Goal: Information Seeking & Learning: Compare options

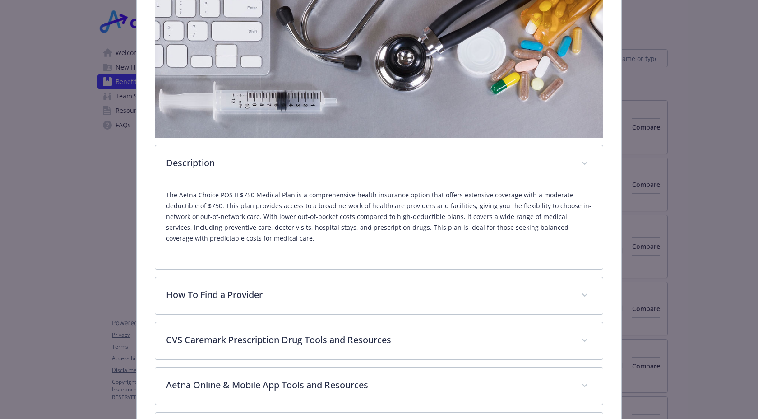
scroll to position [156, 0]
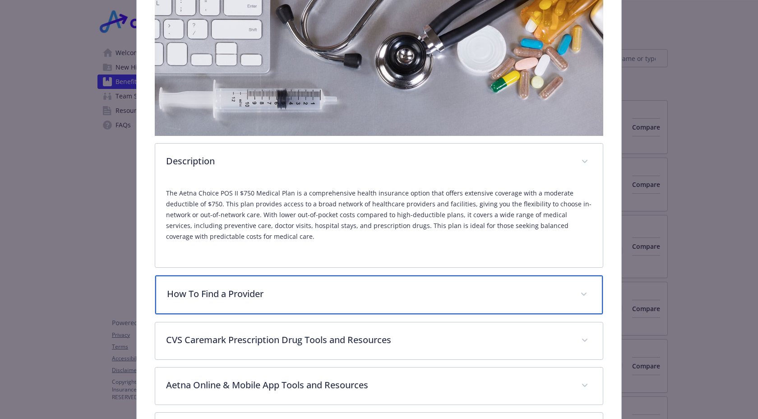
click at [446, 289] on p "How To Find a Provider" at bounding box center [368, 294] width 402 height 14
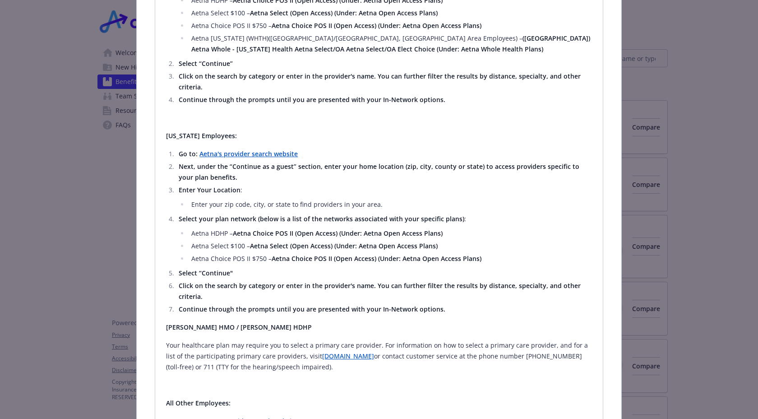
scroll to position [868, 0]
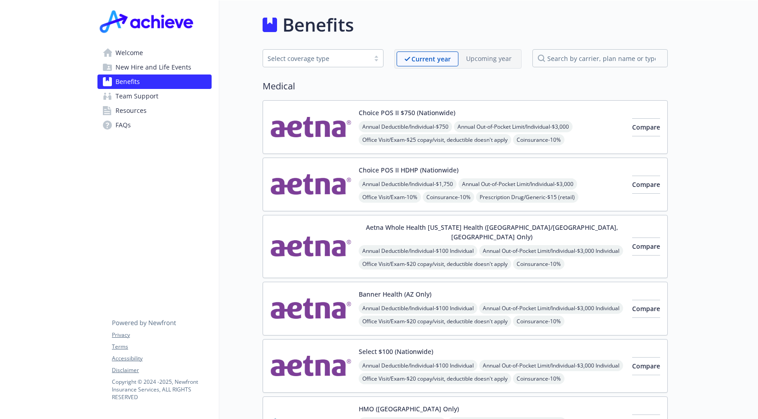
scroll to position [0, 0]
click at [411, 172] on button "Choice POS II HDHP (Nationwide)" at bounding box center [409, 169] width 100 height 9
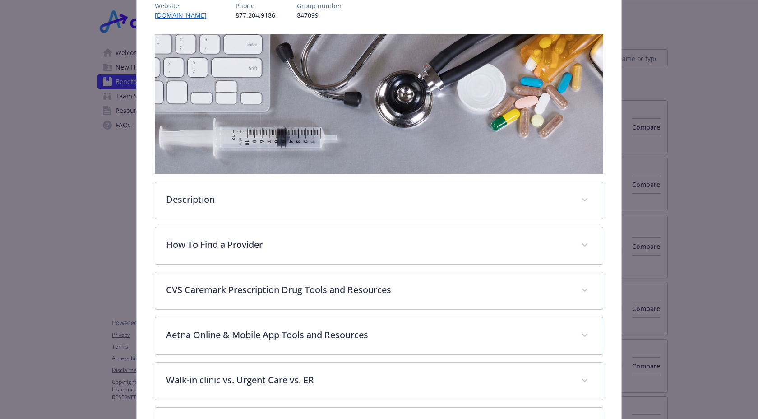
scroll to position [120, 0]
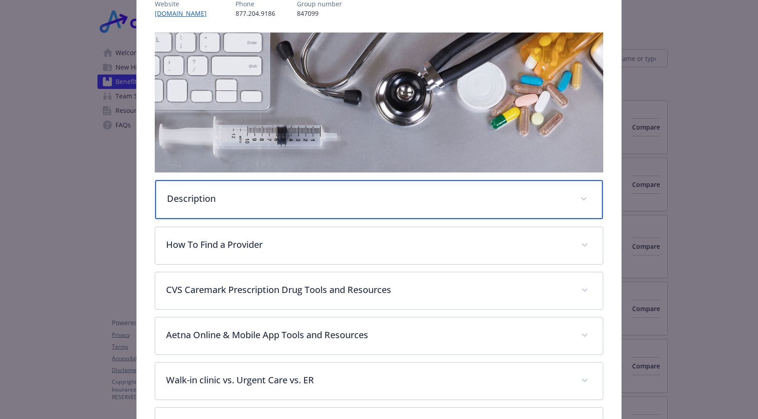
click at [276, 197] on p "Description" at bounding box center [368, 199] width 402 height 14
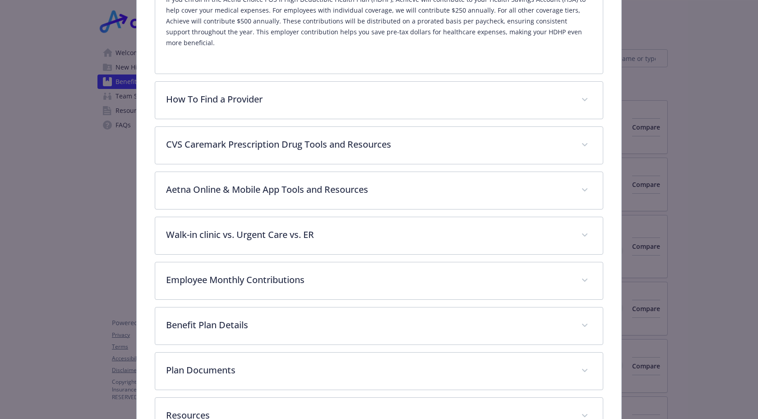
scroll to position [420, 0]
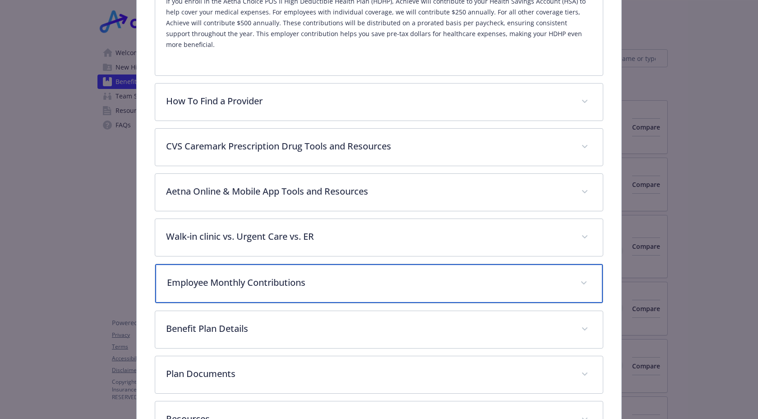
click at [358, 276] on p "Employee Monthly Contributions" at bounding box center [368, 283] width 402 height 14
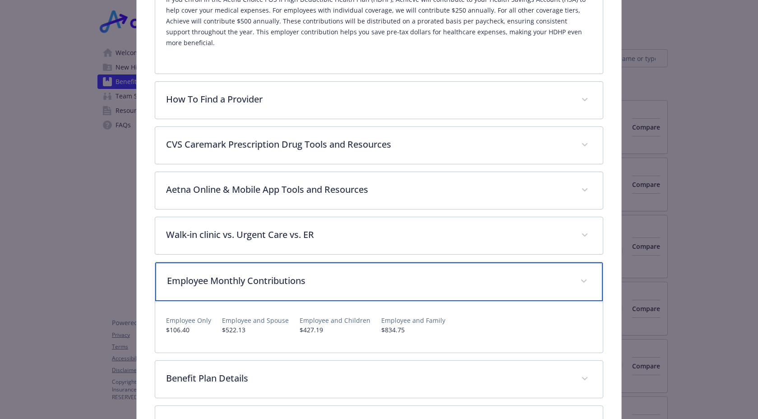
scroll to position [424, 0]
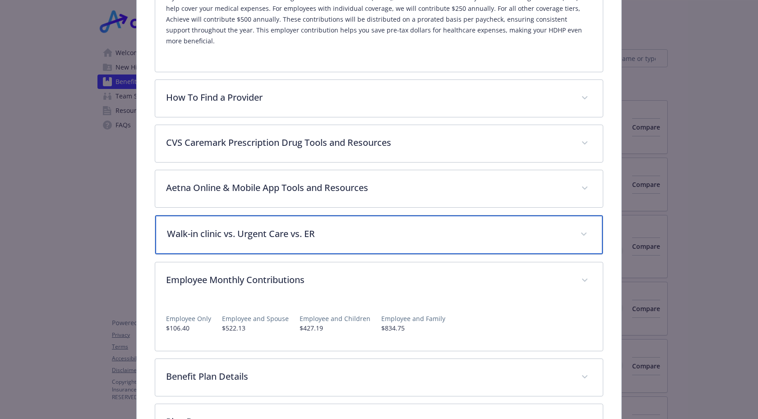
click at [362, 221] on div "Walk-in clinic vs. Urgent Care vs. ER" at bounding box center [378, 234] width 447 height 39
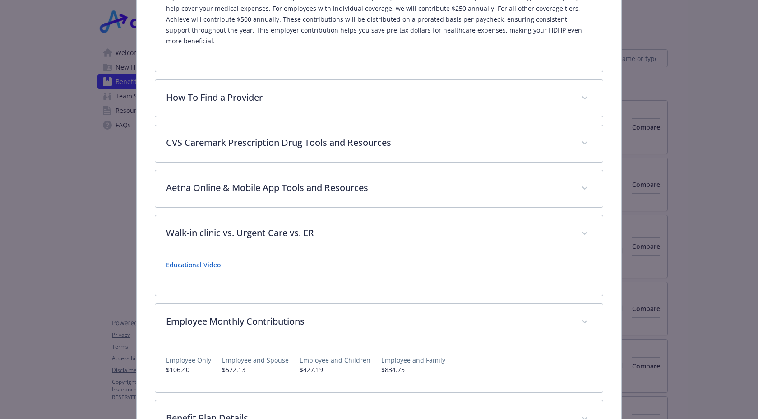
drag, startPoint x: 208, startPoint y: 248, endPoint x: 239, endPoint y: 243, distance: 31.5
click at [242, 259] on p "Educational Video" at bounding box center [378, 264] width 425 height 11
click at [202, 260] on link "Educational Video" at bounding box center [193, 264] width 55 height 9
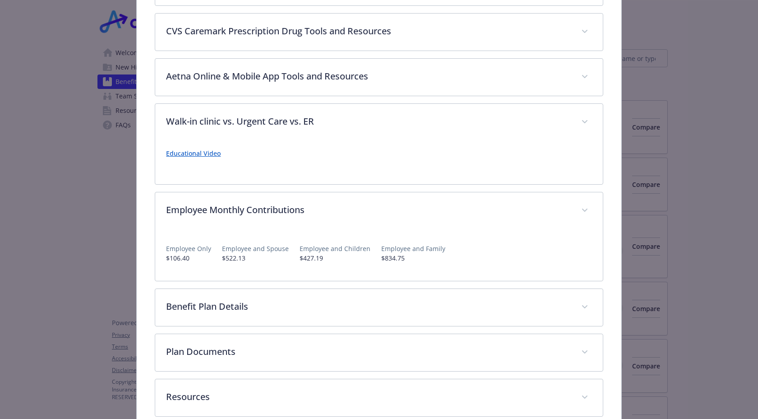
scroll to position [562, 0]
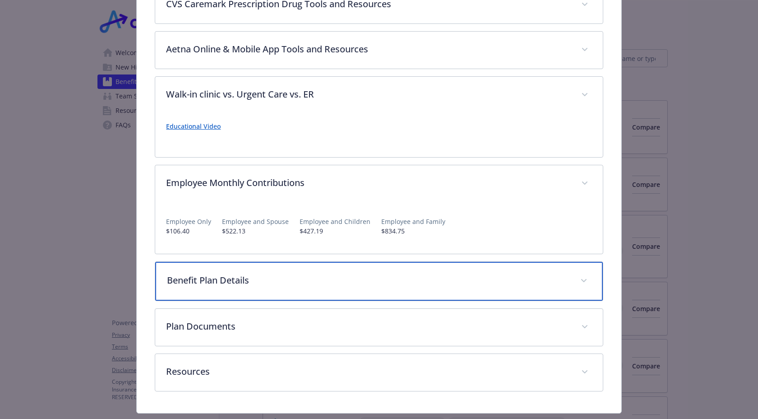
click at [370, 273] on p "Benefit Plan Details" at bounding box center [368, 280] width 402 height 14
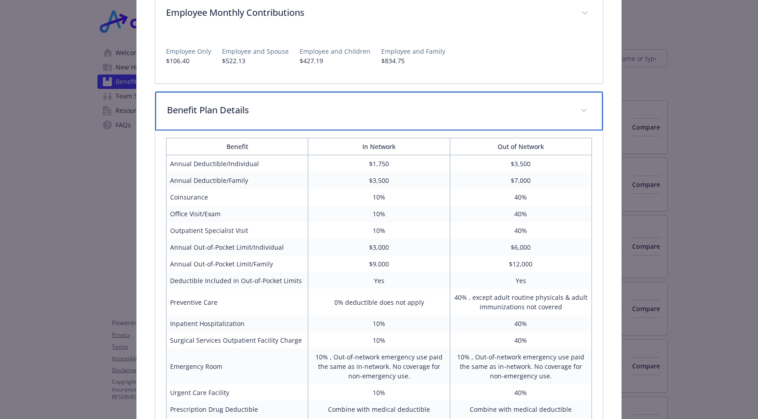
scroll to position [733, 0]
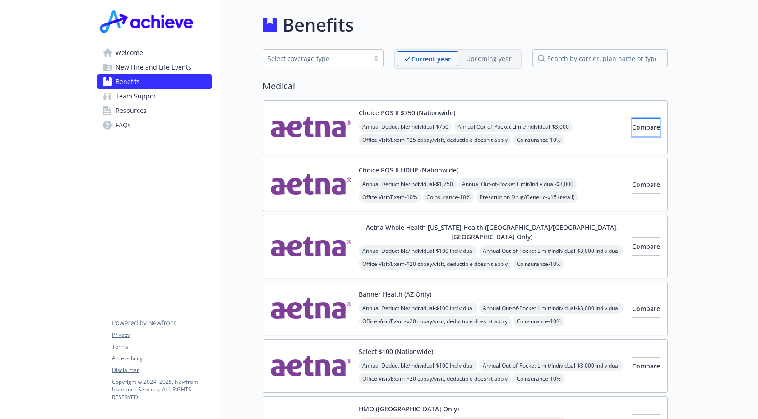
click at [635, 127] on span "Compare" at bounding box center [646, 127] width 28 height 9
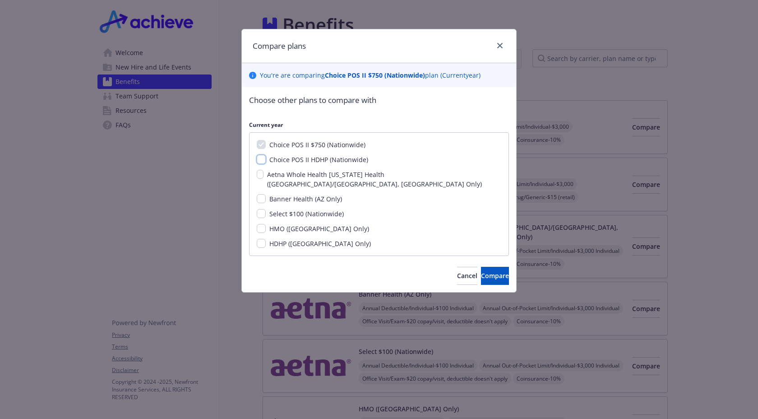
click at [258, 158] on input "Choice POS II HDHP (Nationwide)" at bounding box center [261, 159] width 9 height 9
checkbox input "true"
click at [259, 209] on input "Select $100 (Nationwide)" at bounding box center [261, 213] width 9 height 9
checkbox input "true"
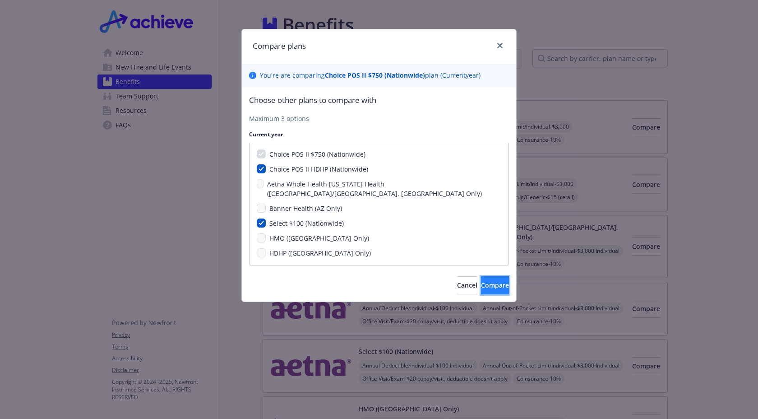
click at [488, 282] on button "Compare" at bounding box center [495, 285] width 28 height 18
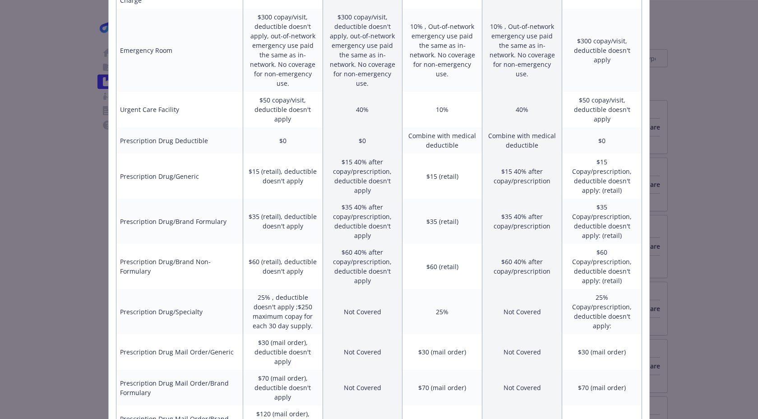
scroll to position [465, 0]
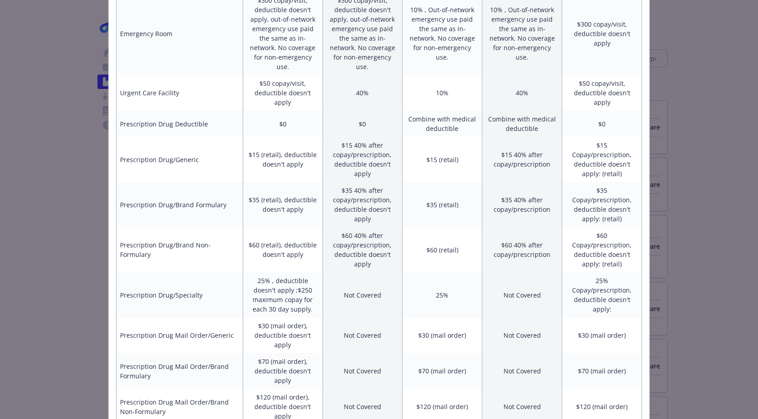
click at [53, 371] on div "Benefits Info Choice POS II $750 (Nationwide) Current year Choice POS II HDHP (…" at bounding box center [379, 209] width 758 height 419
